Goal: Task Accomplishment & Management: Complete application form

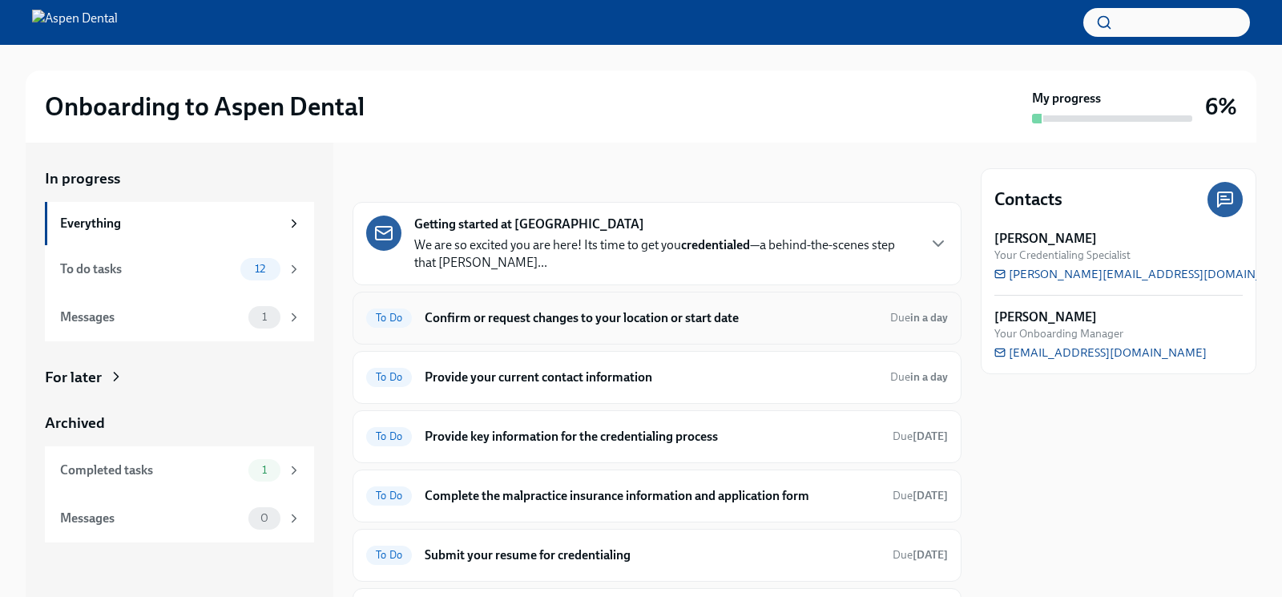
click at [533, 320] on h6 "Confirm or request changes to your location or start date" at bounding box center [651, 318] width 453 height 18
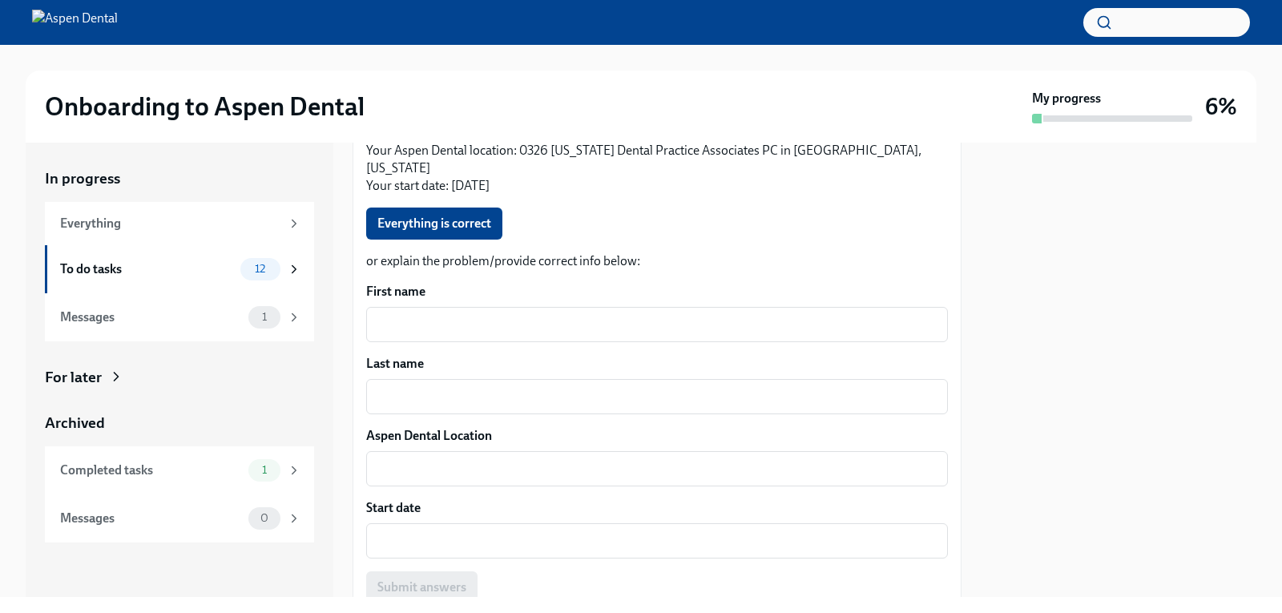
scroll to position [359, 0]
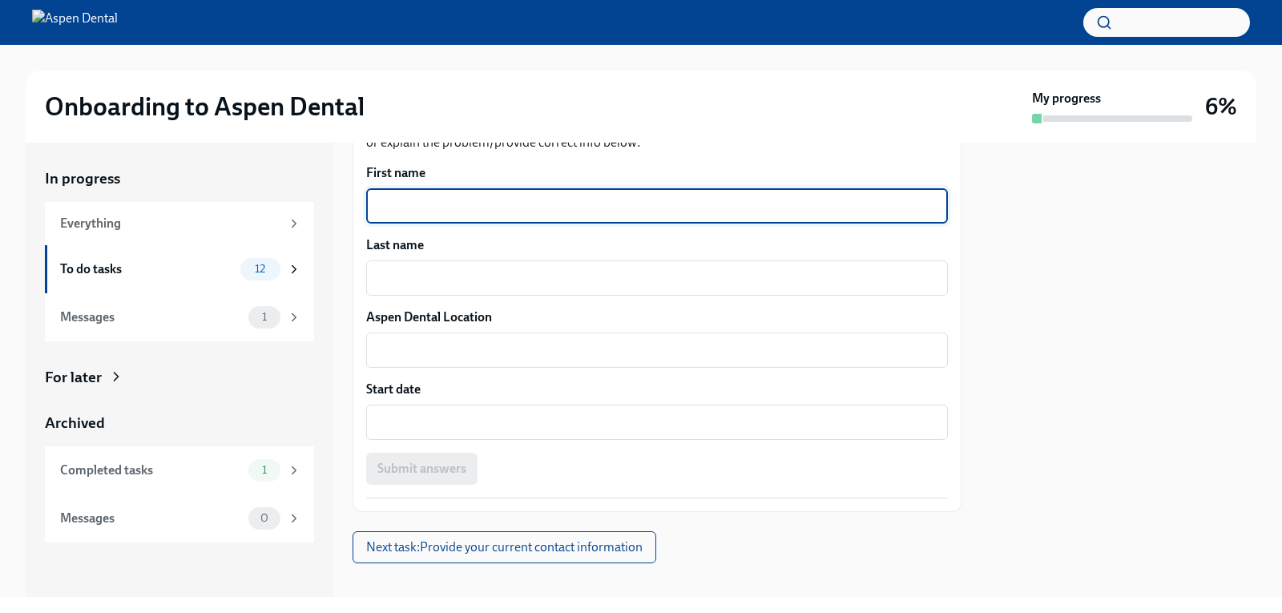
click at [456, 196] on textarea "First name" at bounding box center [657, 205] width 562 height 19
type textarea "Phylicia"
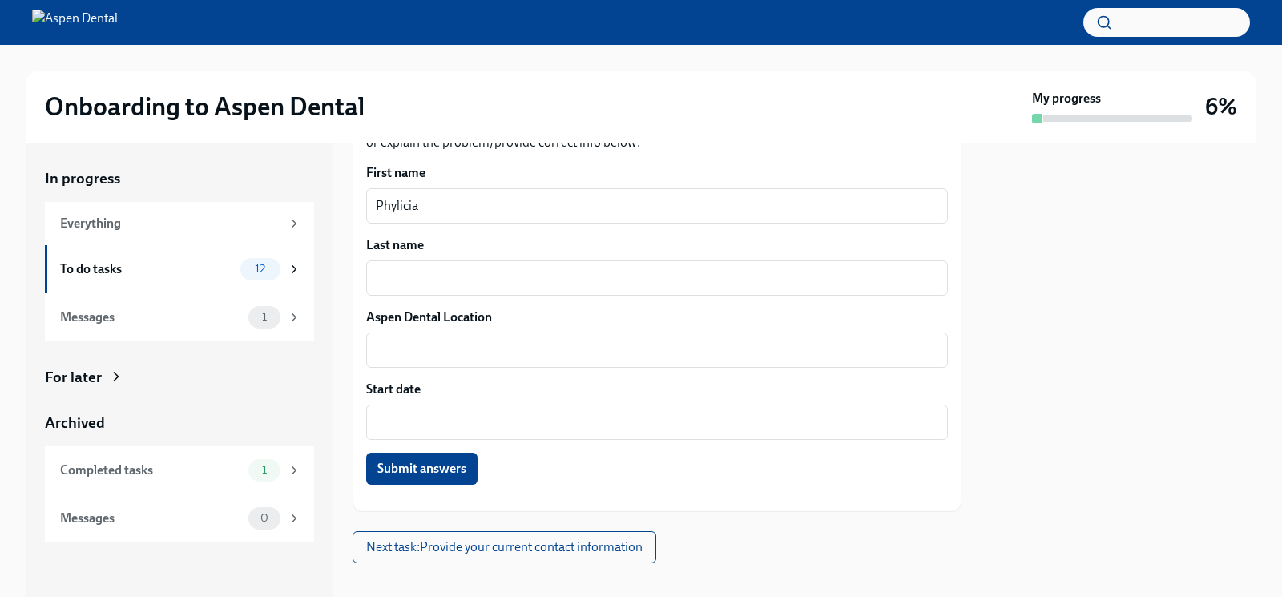
click at [635, 236] on div "Last name x ​" at bounding box center [657, 265] width 582 height 59
click at [626, 260] on div "x ​" at bounding box center [657, 277] width 582 height 35
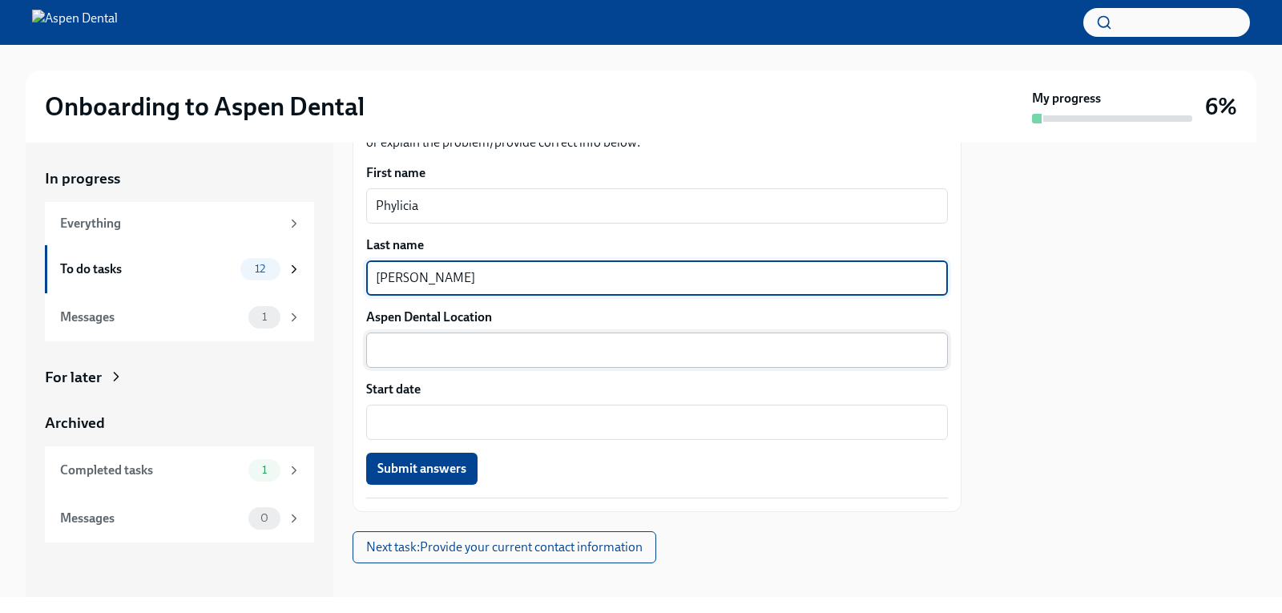
type textarea "[PERSON_NAME]"
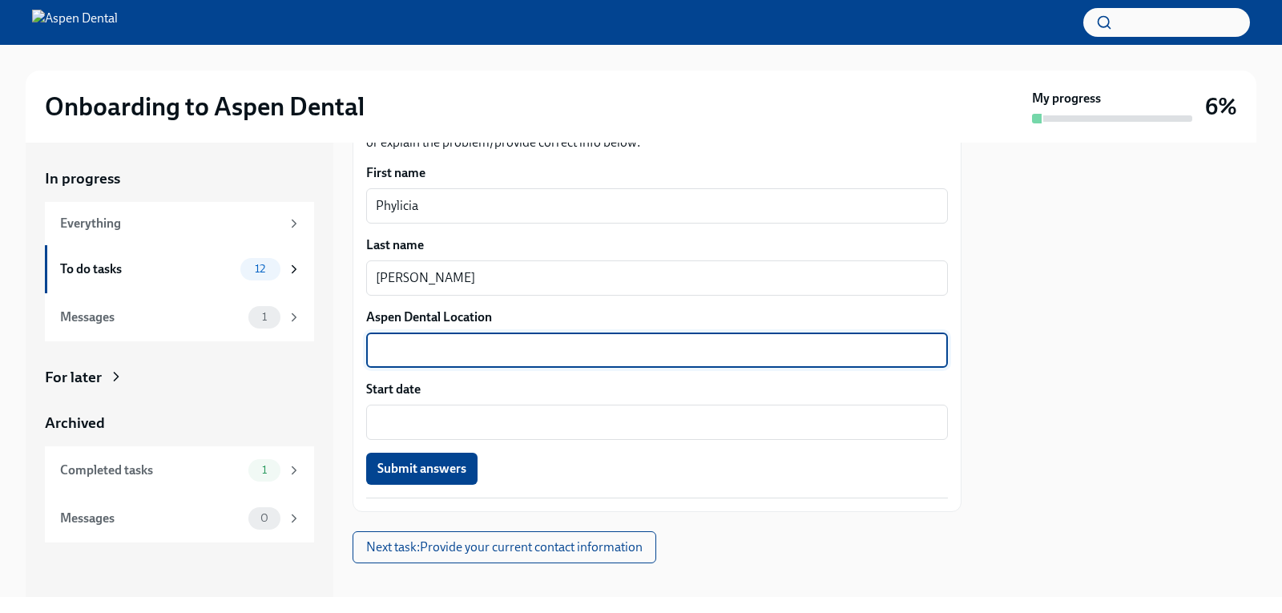
click at [471, 341] on textarea "Aspen Dental Location" at bounding box center [657, 350] width 562 height 19
type textarea "Hampton VA"
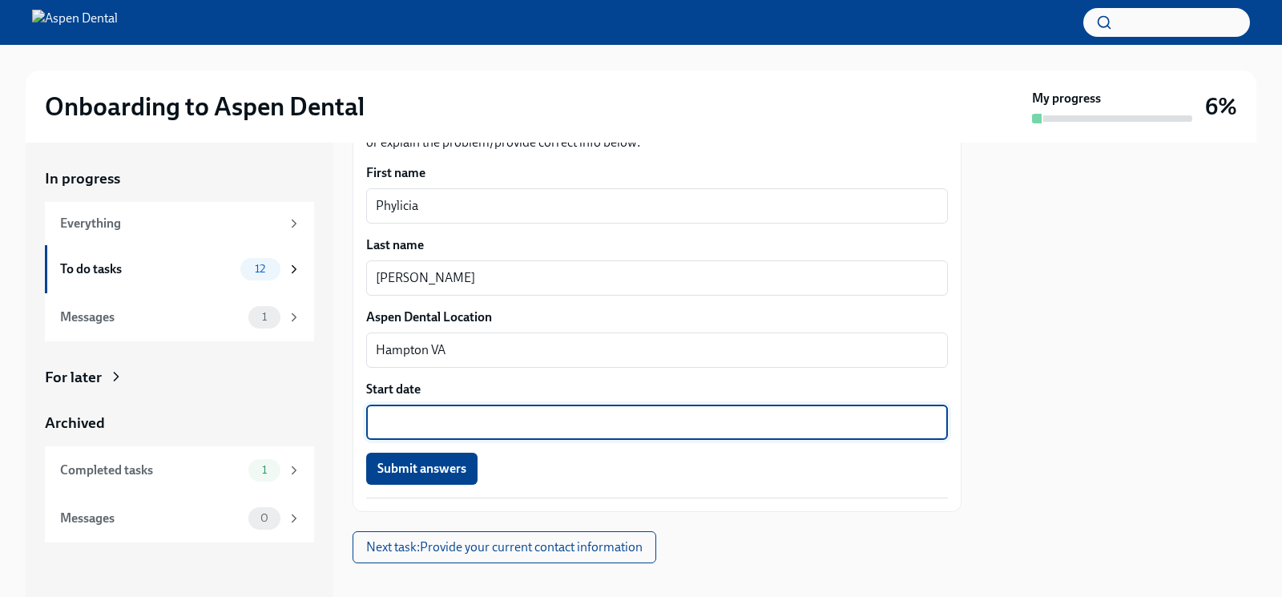
click at [395, 413] on textarea "Start date" at bounding box center [657, 422] width 562 height 19
type textarea "[DATE]"
click at [440, 461] on span "Submit answers" at bounding box center [421, 469] width 89 height 16
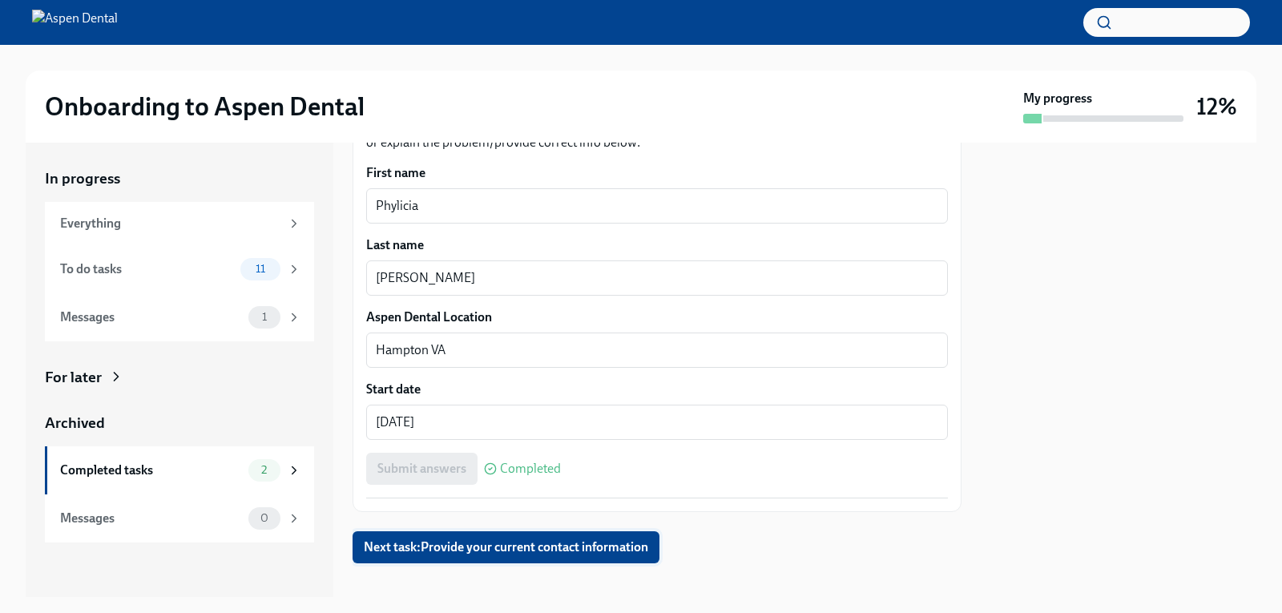
click at [441, 539] on span "Next task : Provide your current contact information" at bounding box center [506, 547] width 284 height 16
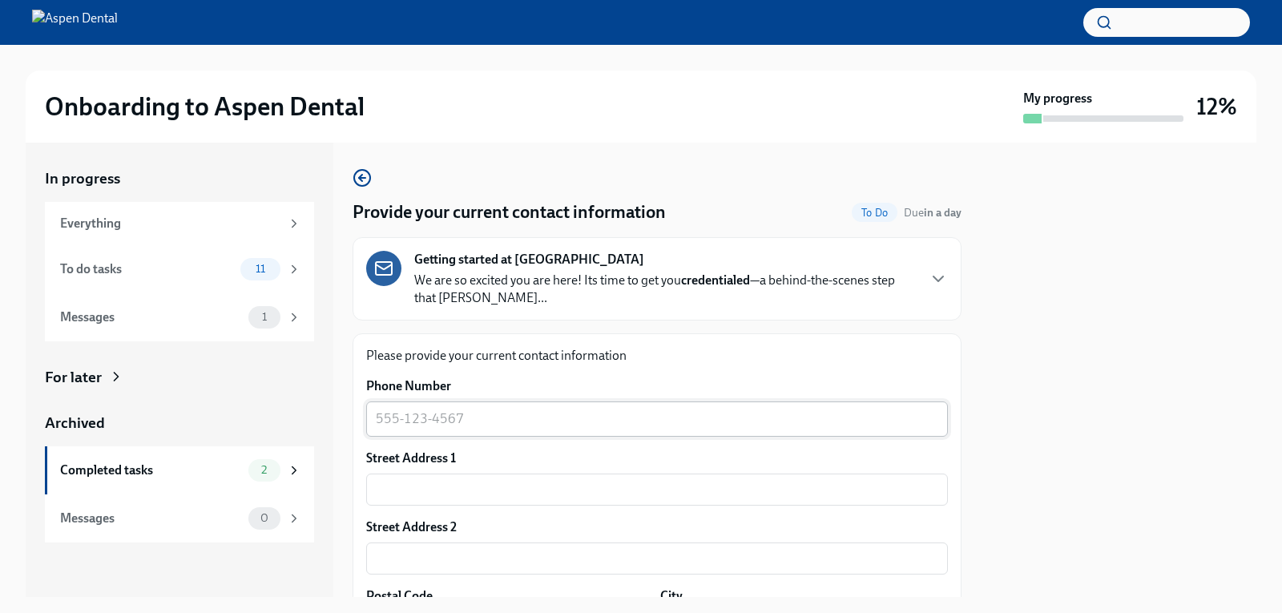
click at [439, 428] on textarea "Phone Number" at bounding box center [657, 418] width 562 height 19
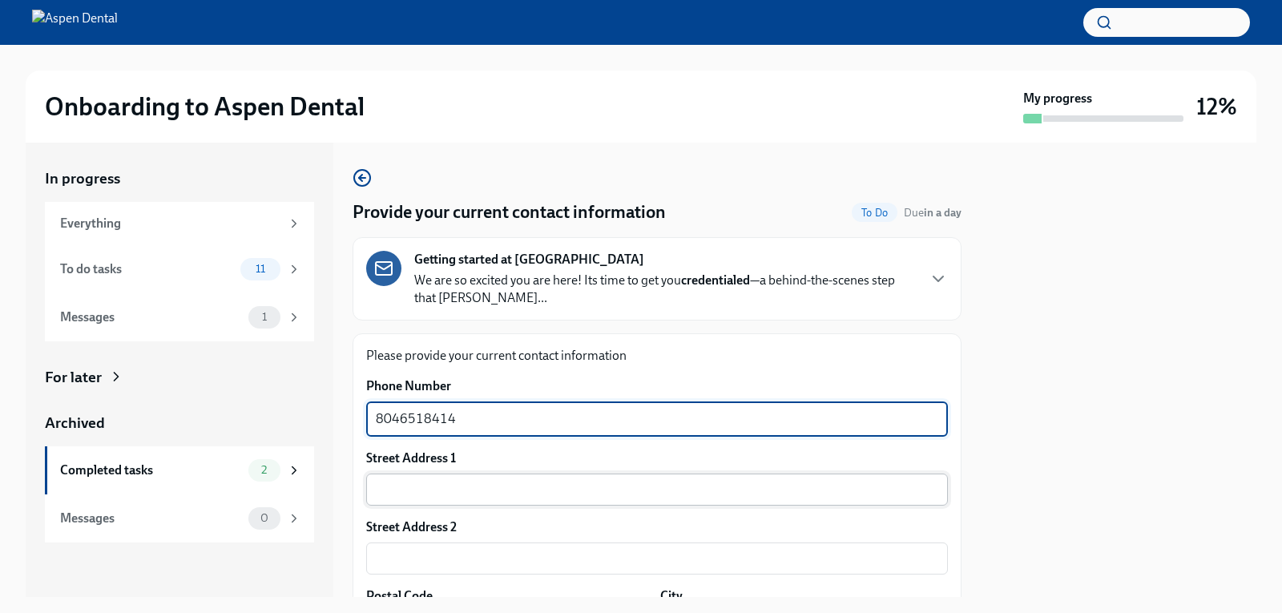
type textarea "8046518414"
click at [392, 487] on input "text" at bounding box center [657, 490] width 582 height 32
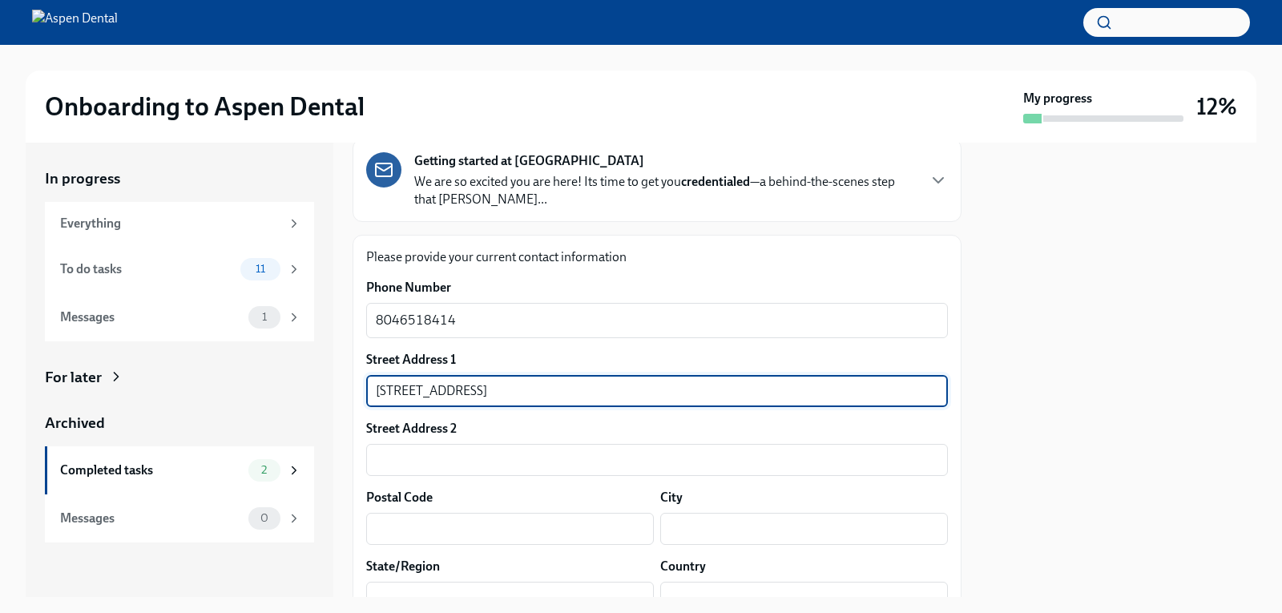
scroll to position [320, 0]
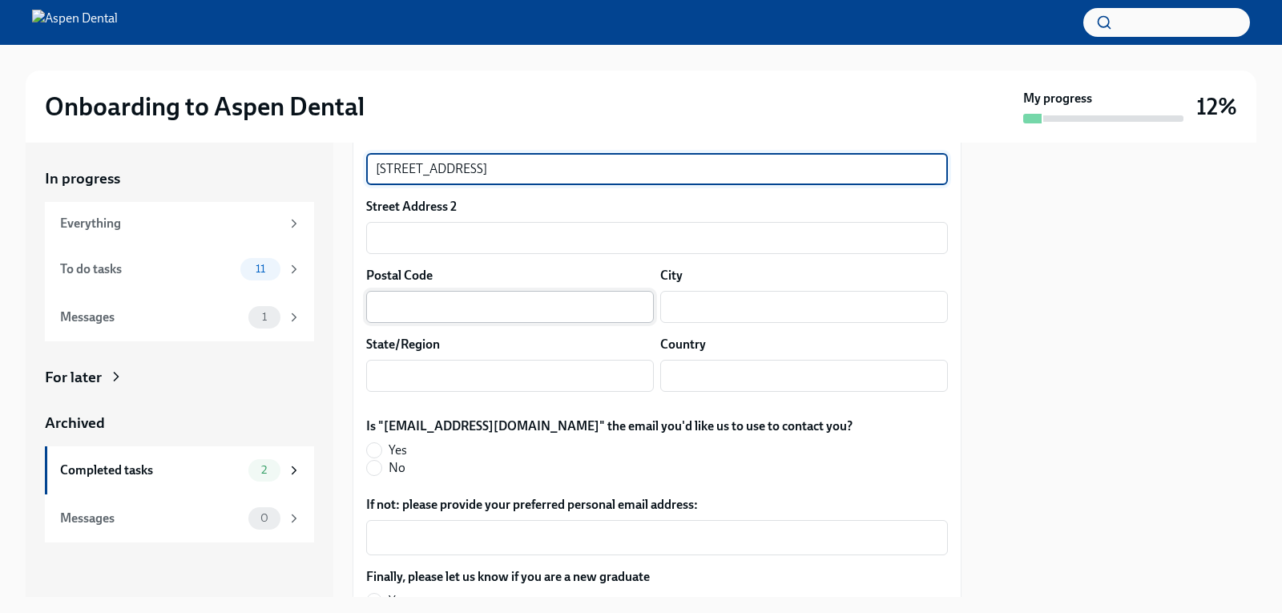
type input "[STREET_ADDRESS]"
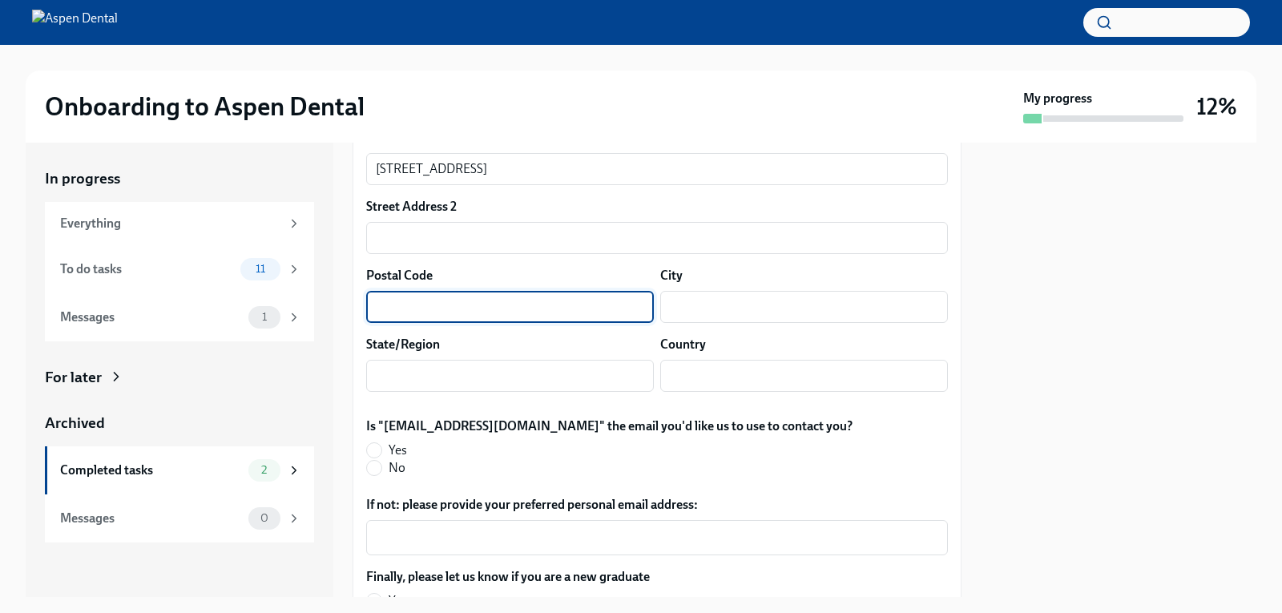
click at [477, 303] on input "text" at bounding box center [510, 307] width 288 height 32
type input "23602"
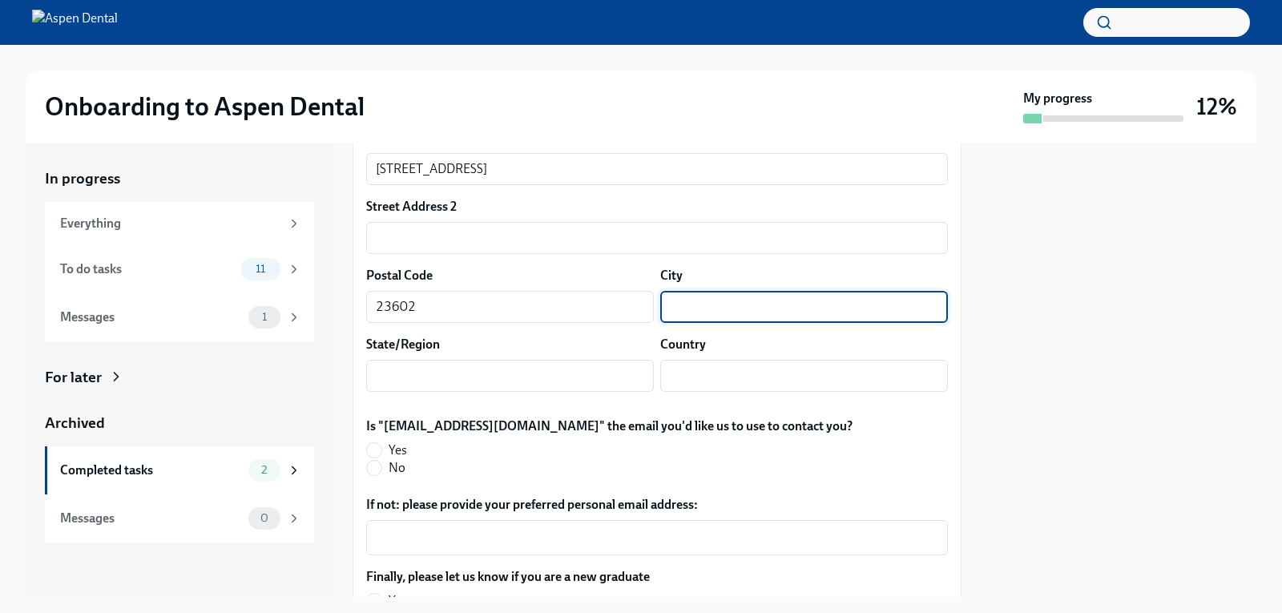
click at [688, 314] on input "text" at bounding box center [804, 307] width 288 height 32
type input "Newport News"
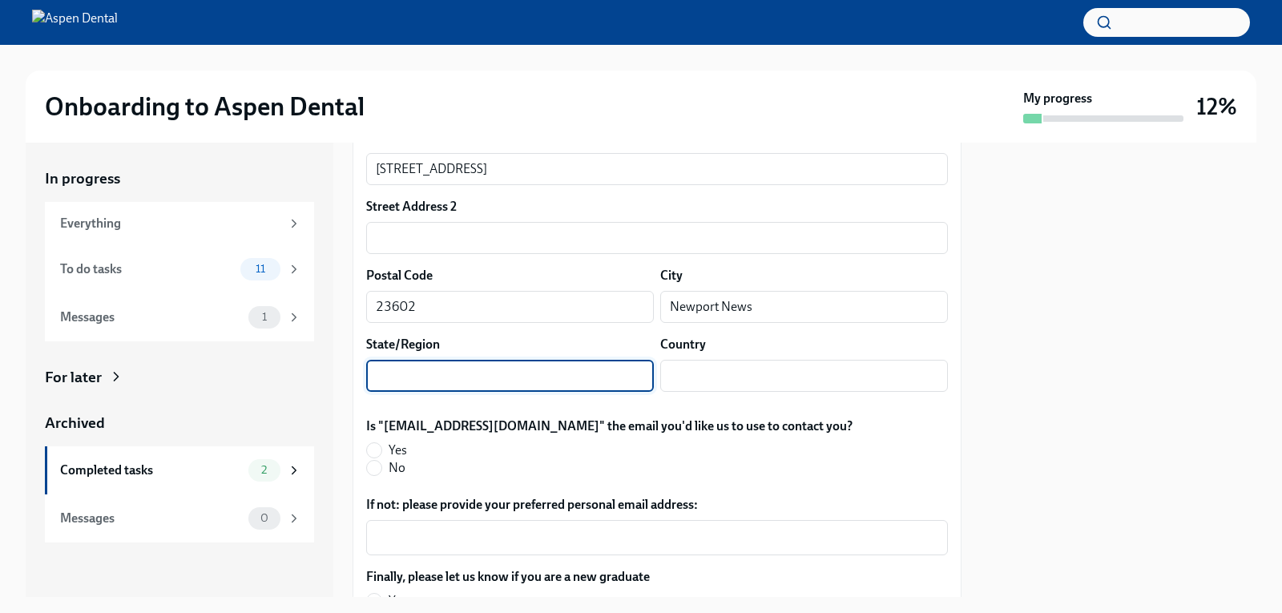
click at [539, 380] on input "text" at bounding box center [510, 376] width 288 height 32
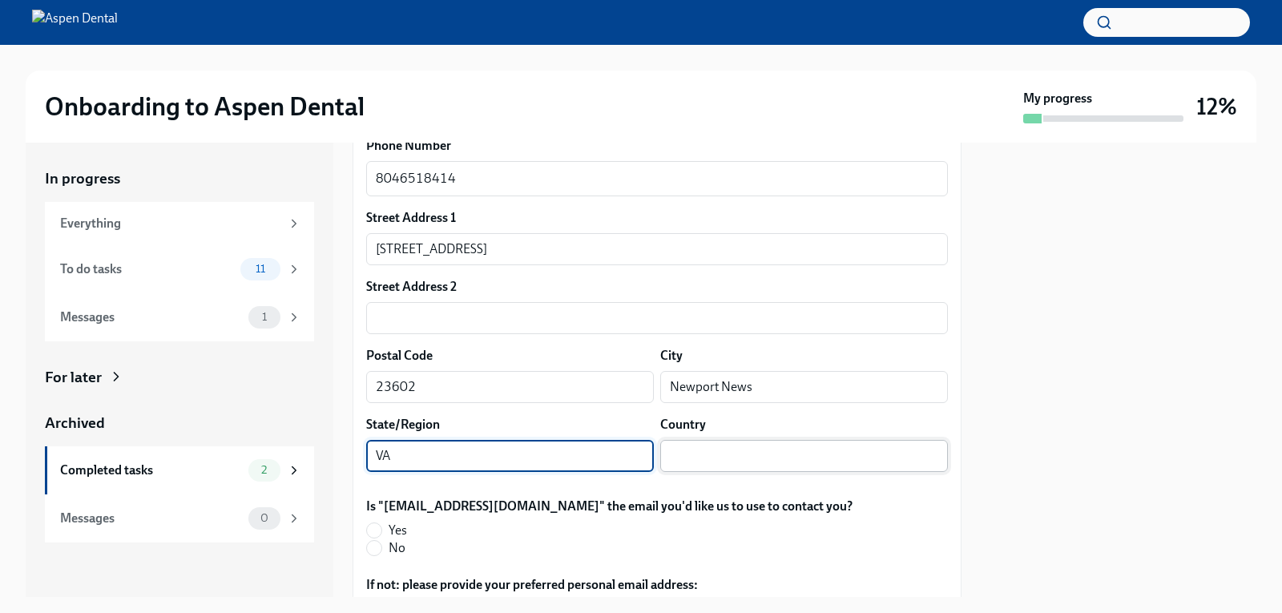
type input "VA"
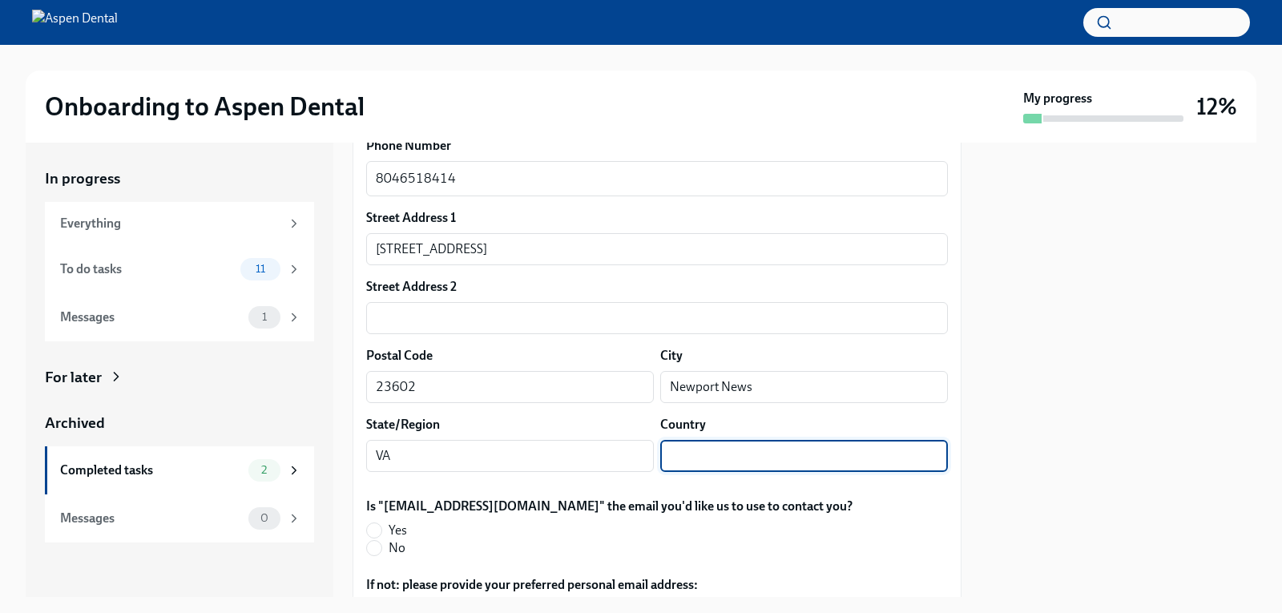
click at [679, 455] on input "text" at bounding box center [804, 456] width 288 height 32
type input "United State"
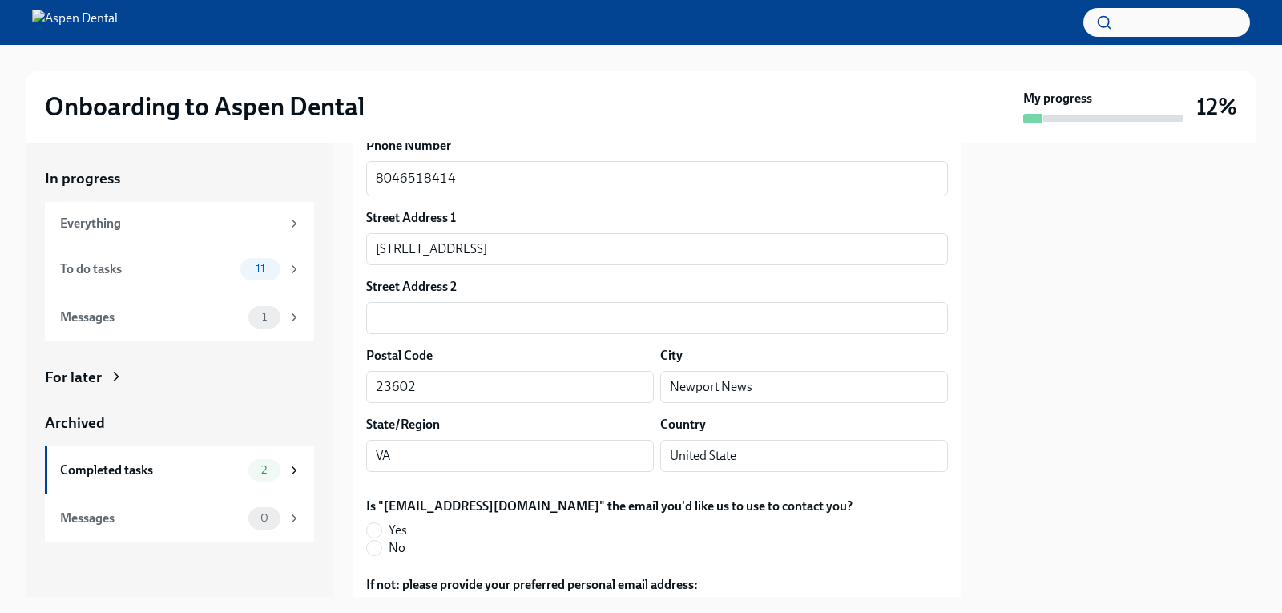
click at [382, 527] on label "Yes" at bounding box center [603, 531] width 474 height 18
click at [381, 527] on input "Yes" at bounding box center [374, 530] width 14 height 14
radio input "true"
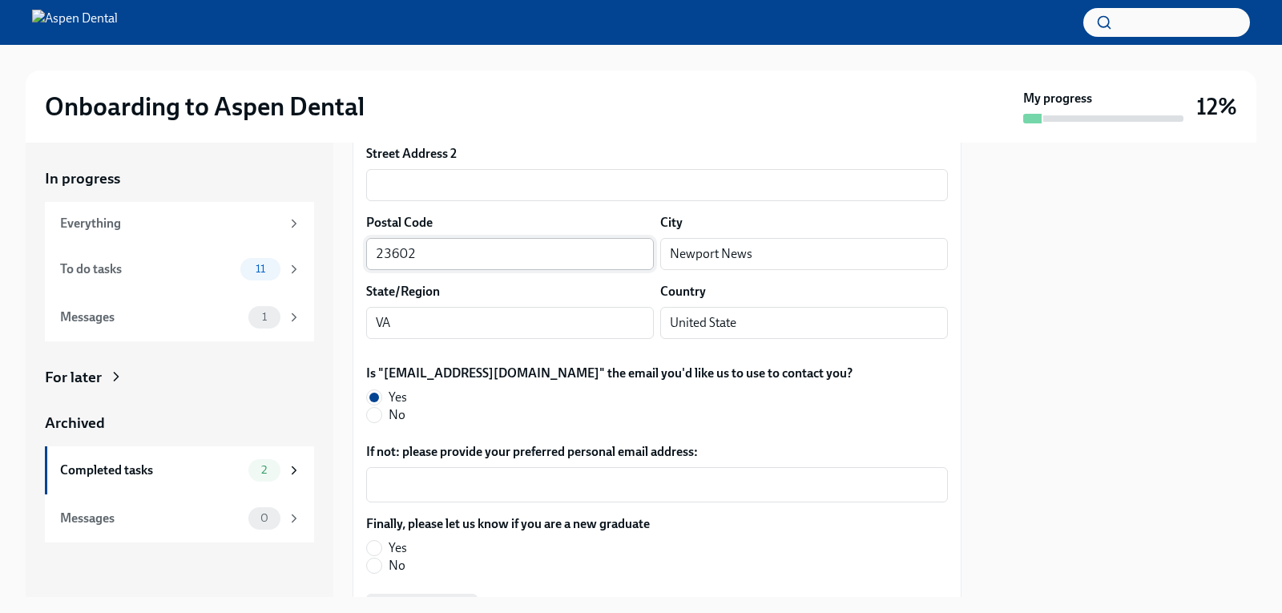
scroll to position [481, 0]
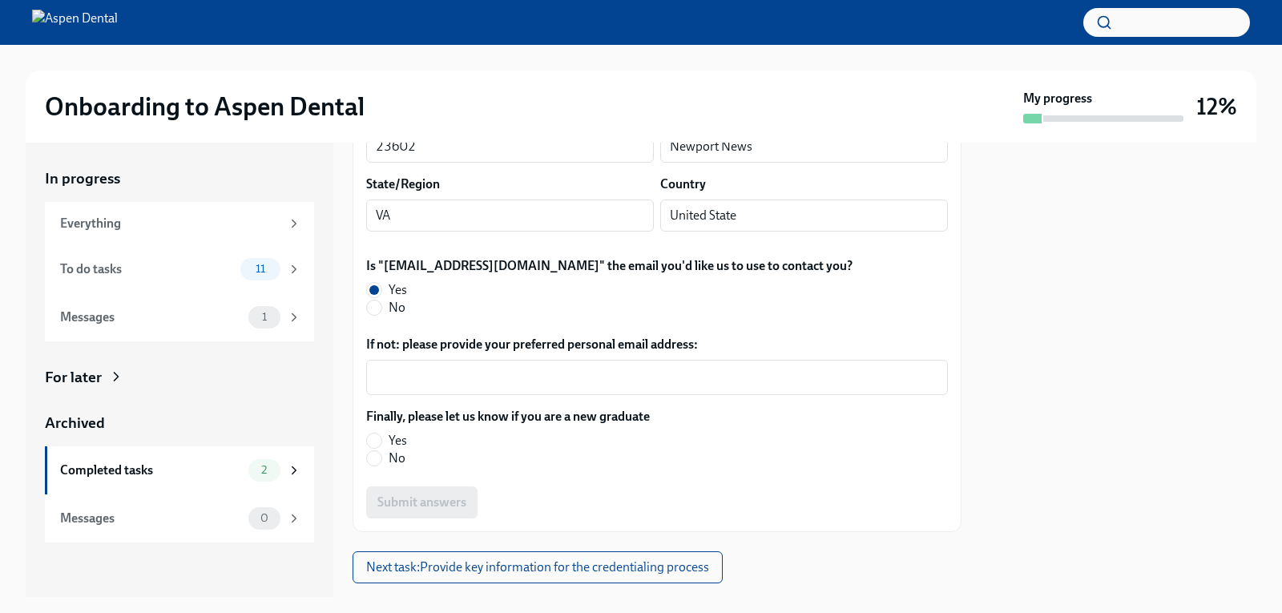
click at [366, 433] on label "Yes" at bounding box center [501, 441] width 271 height 18
click at [367, 433] on input "Yes" at bounding box center [374, 440] width 14 height 14
radio input "true"
click at [377, 456] on input "No" at bounding box center [374, 458] width 14 height 14
radio input "true"
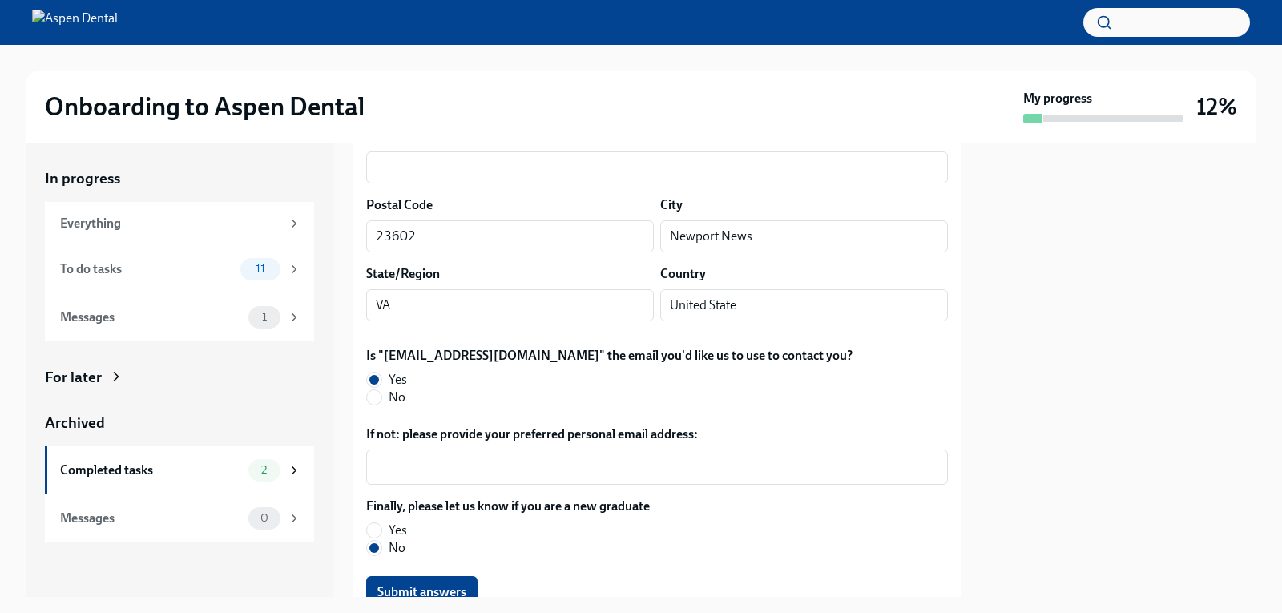
scroll to position [401, 0]
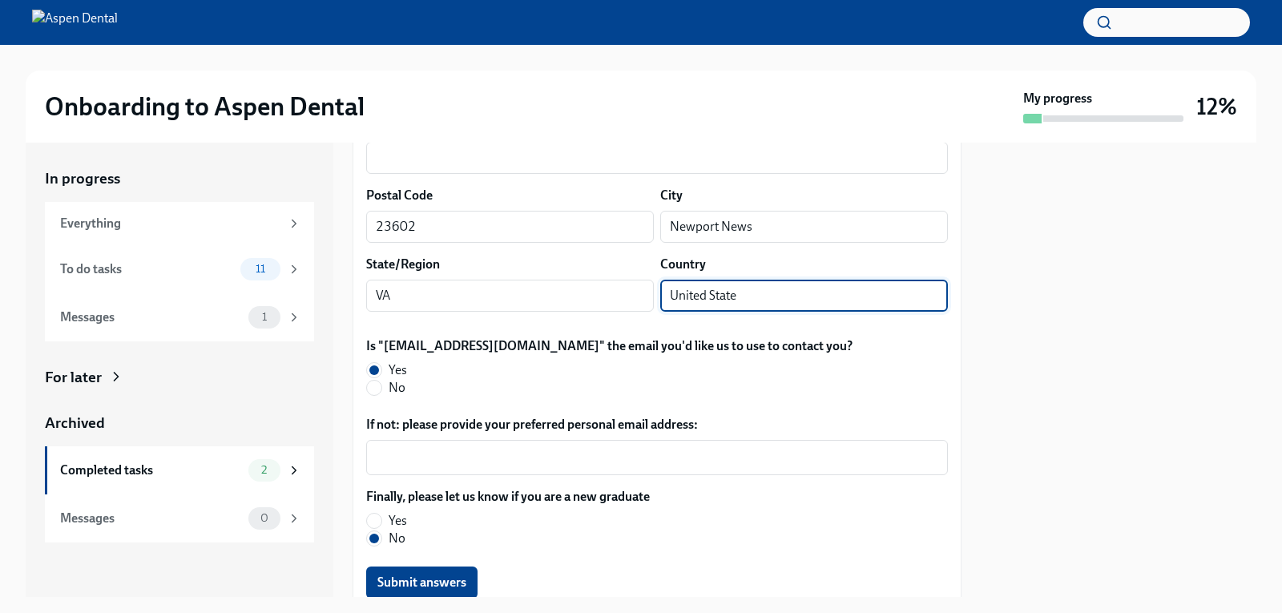
click at [737, 296] on input "United State" at bounding box center [804, 296] width 288 height 32
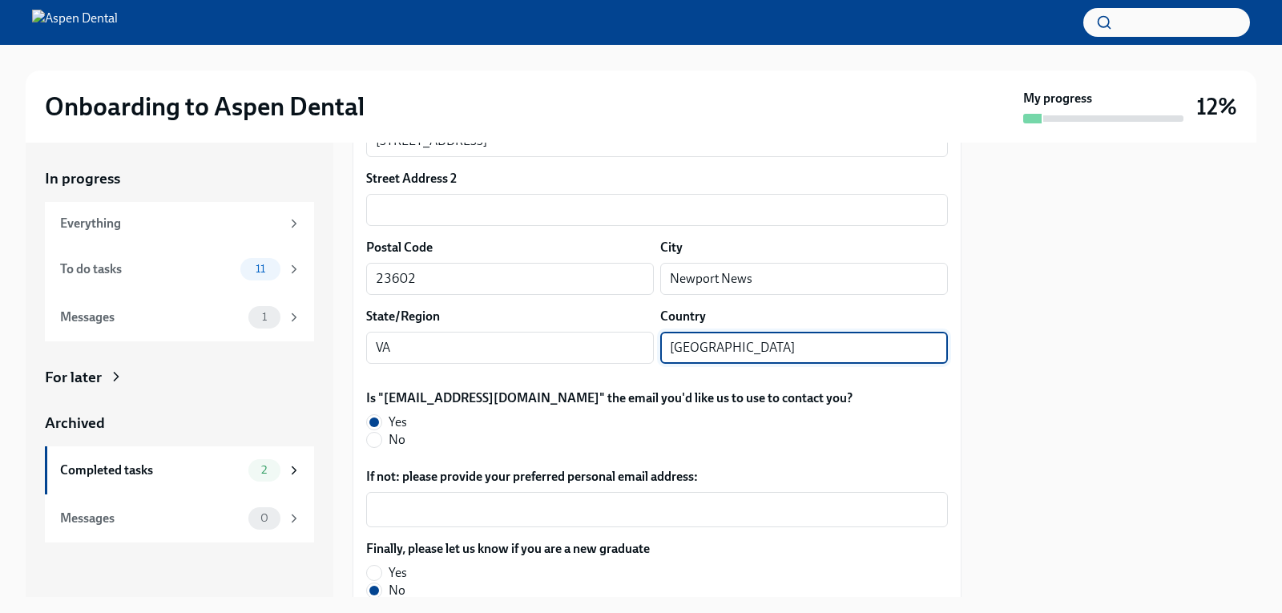
scroll to position [518, 0]
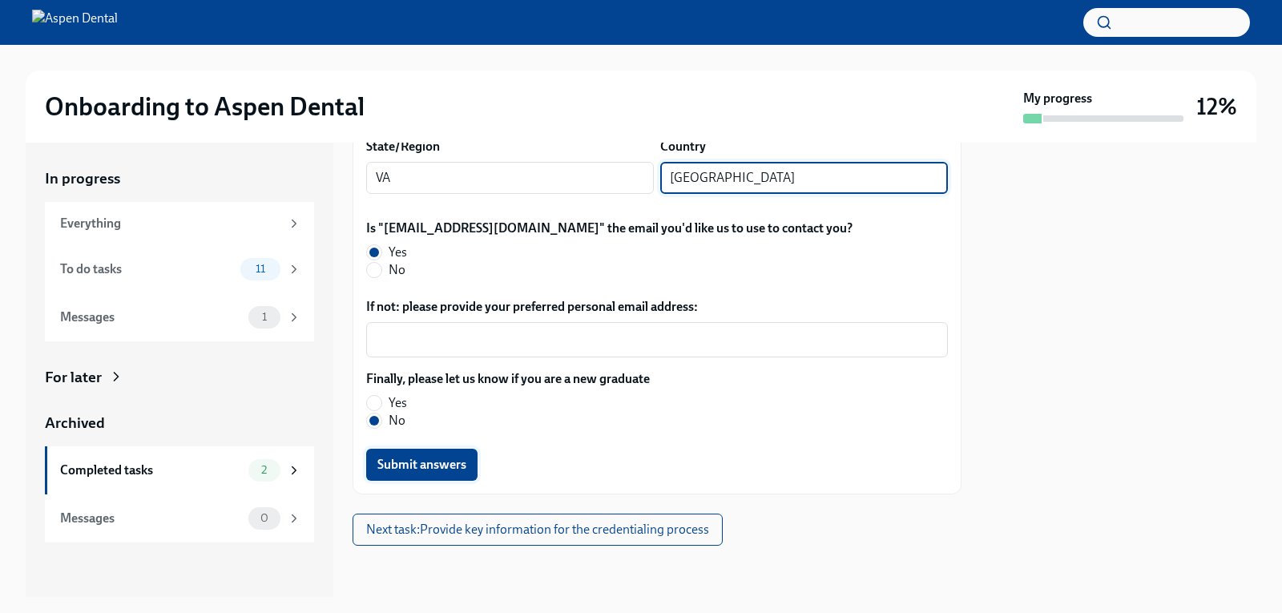
type input "[GEOGRAPHIC_DATA]"
click at [433, 461] on span "Submit answers" at bounding box center [421, 465] width 89 height 16
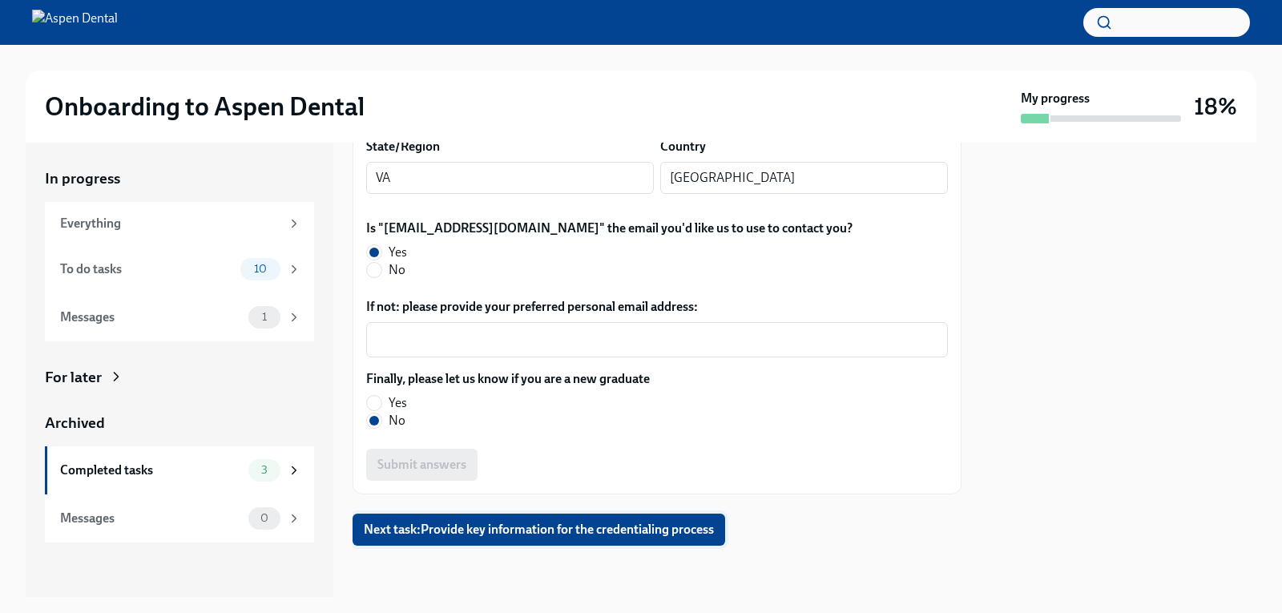
click at [599, 530] on span "Next task : Provide key information for the credentialing process" at bounding box center [539, 530] width 350 height 16
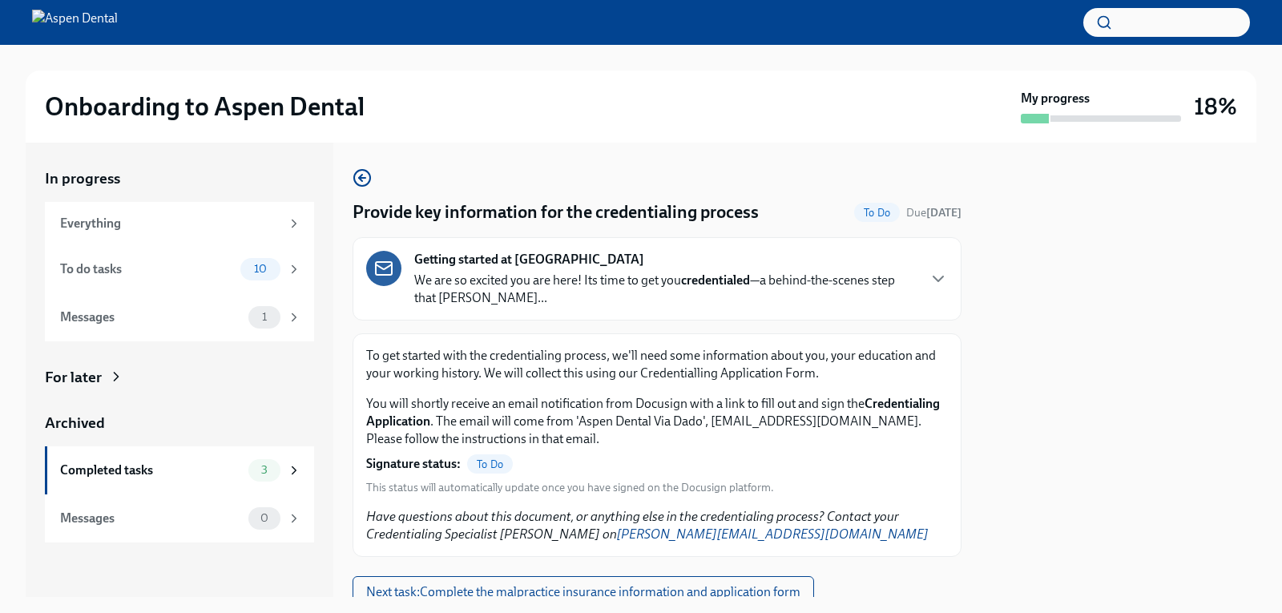
scroll to position [62, 0]
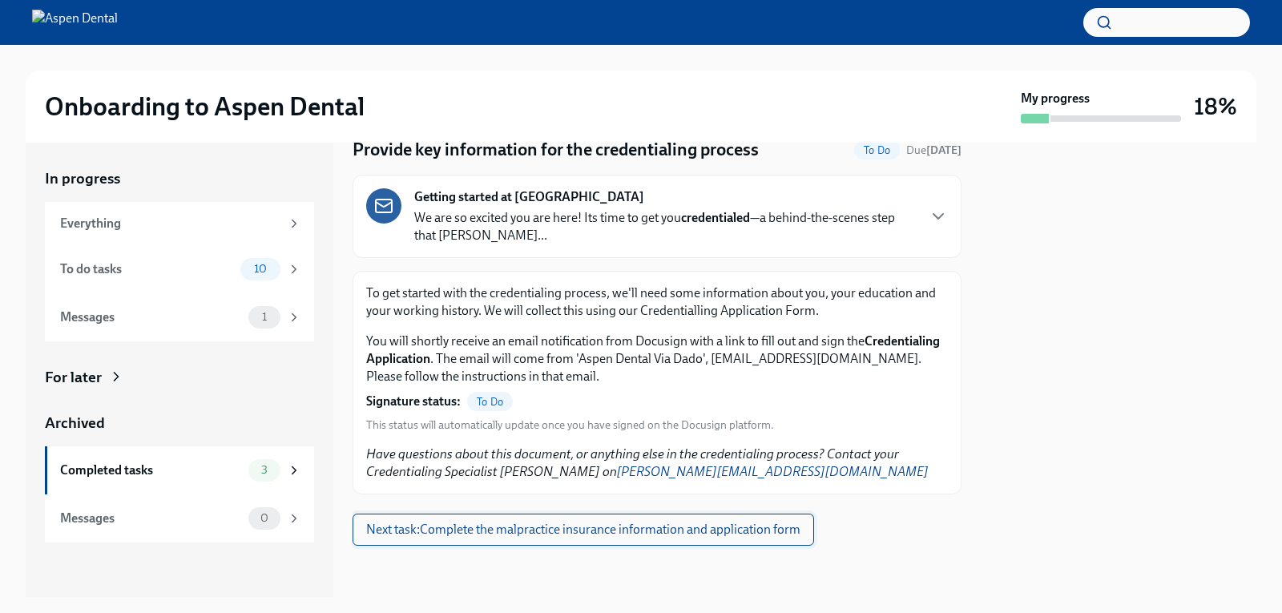
click at [518, 526] on span "Next task : Complete the malpractice insurance information and application form" at bounding box center [583, 530] width 434 height 16
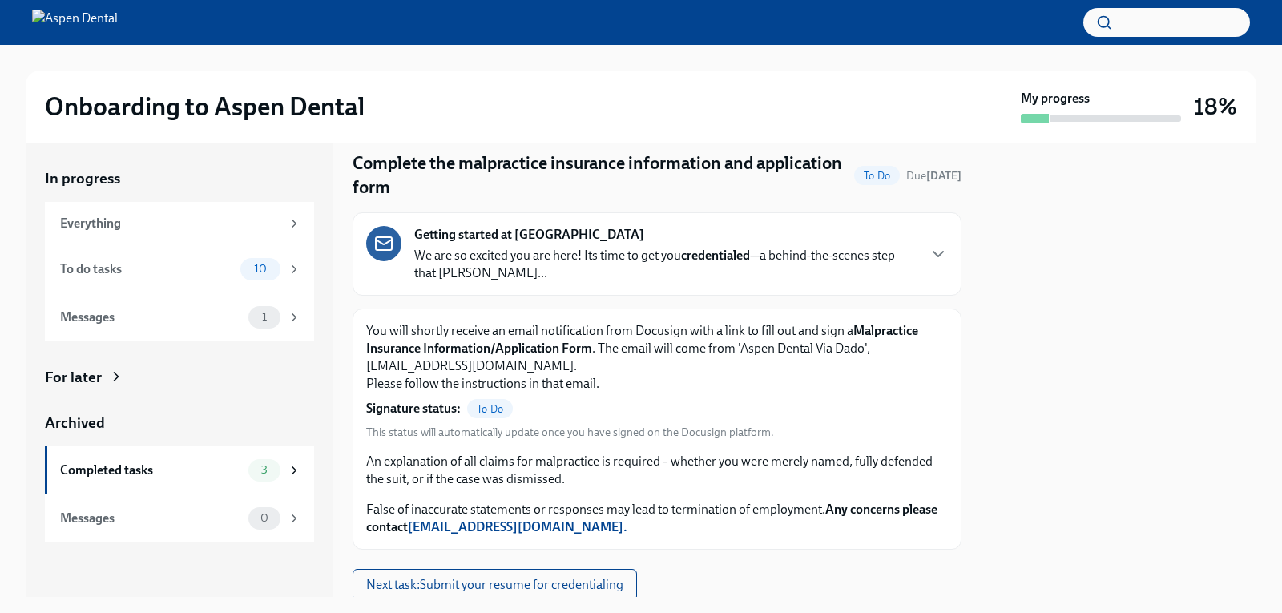
scroll to position [104, 0]
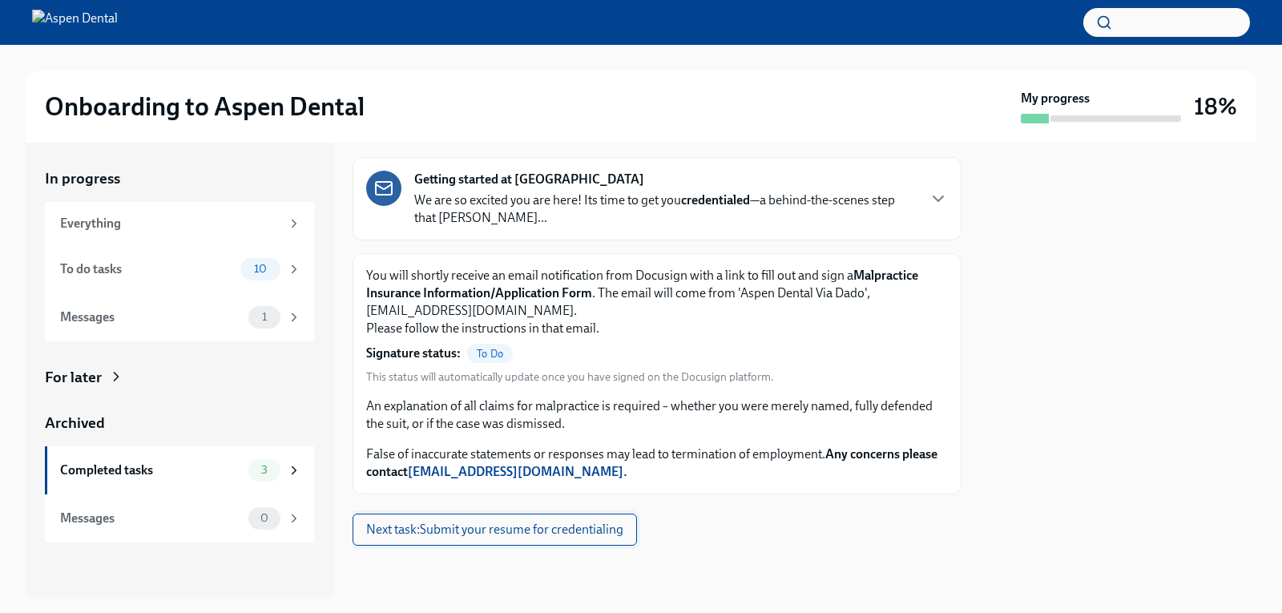
click at [573, 532] on span "Next task : Submit your resume for credentialing" at bounding box center [494, 530] width 257 height 16
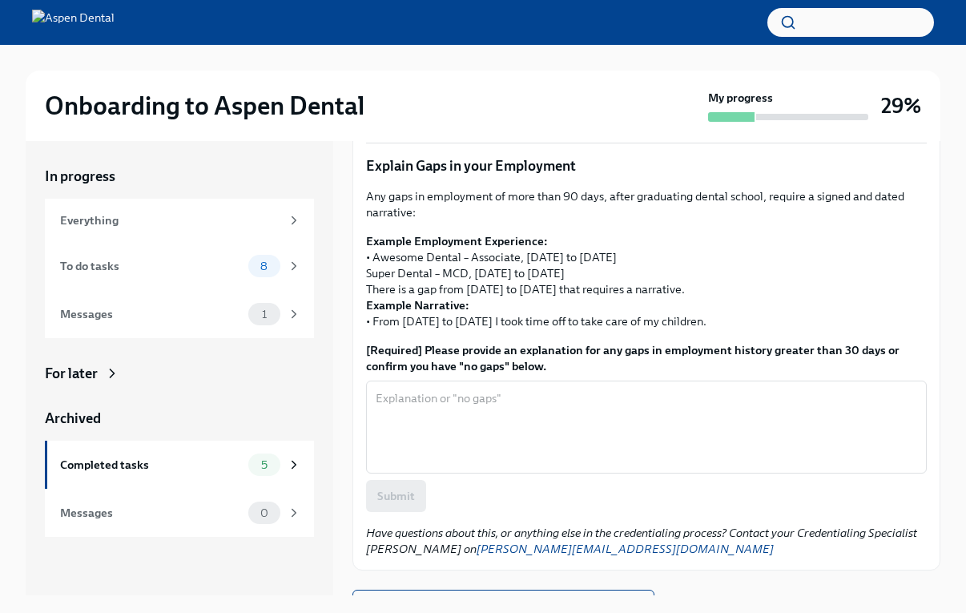
scroll to position [554, 0]
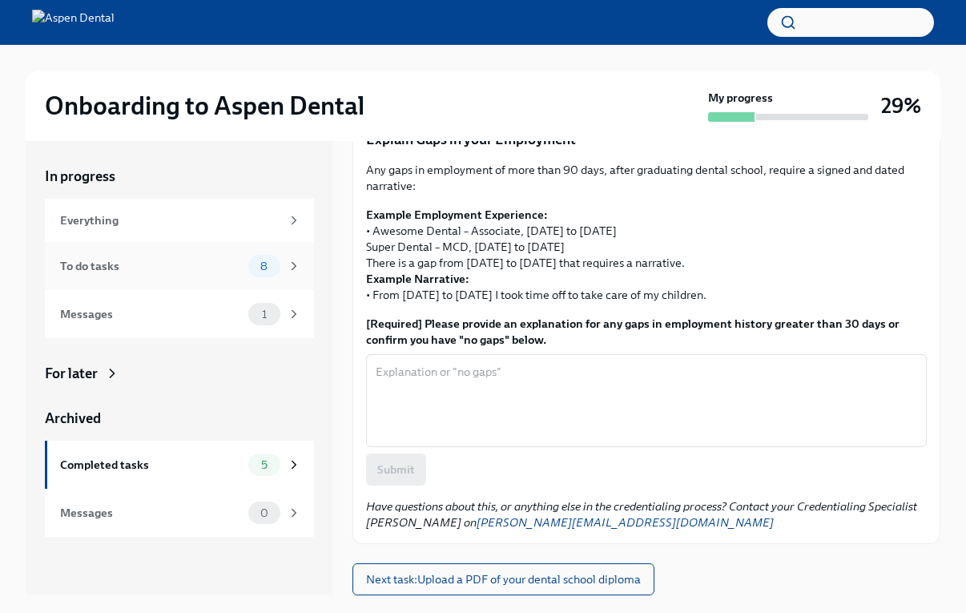
click at [243, 260] on div "To do tasks 8" at bounding box center [180, 266] width 241 height 22
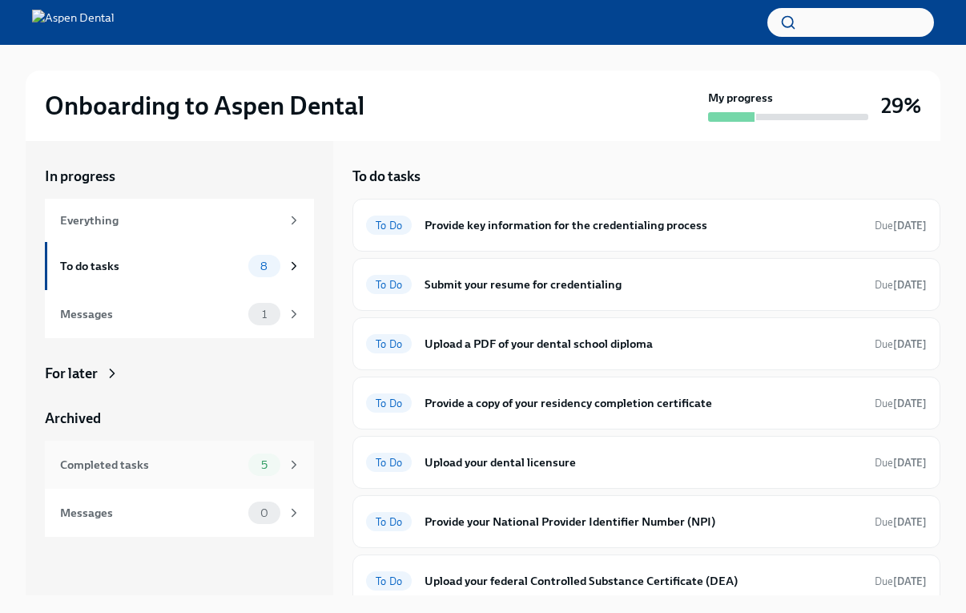
click at [149, 469] on div "Completed tasks" at bounding box center [151, 465] width 182 height 18
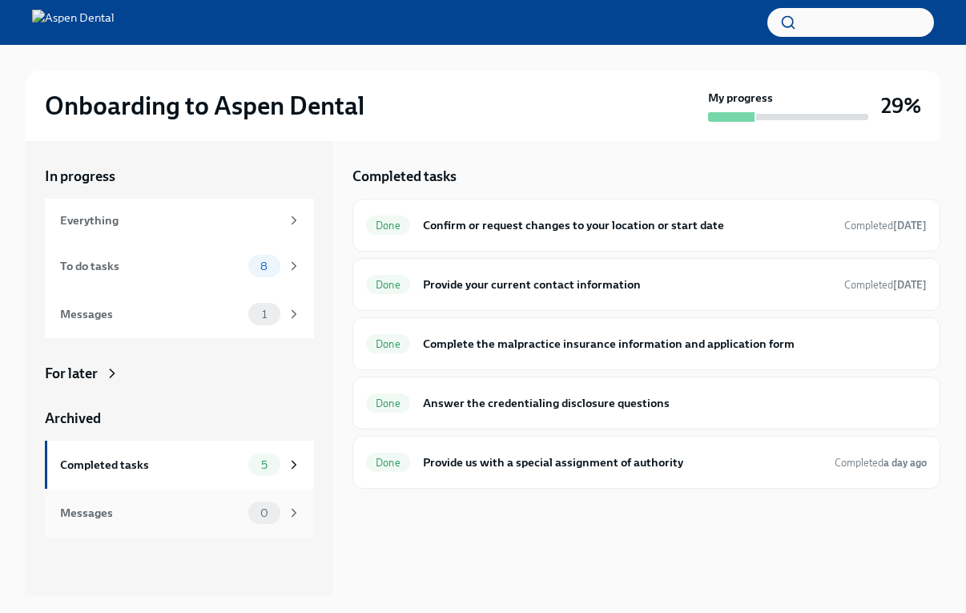
click at [108, 529] on div "Messages 0" at bounding box center [179, 513] width 269 height 48
